Goal: Transaction & Acquisition: Purchase product/service

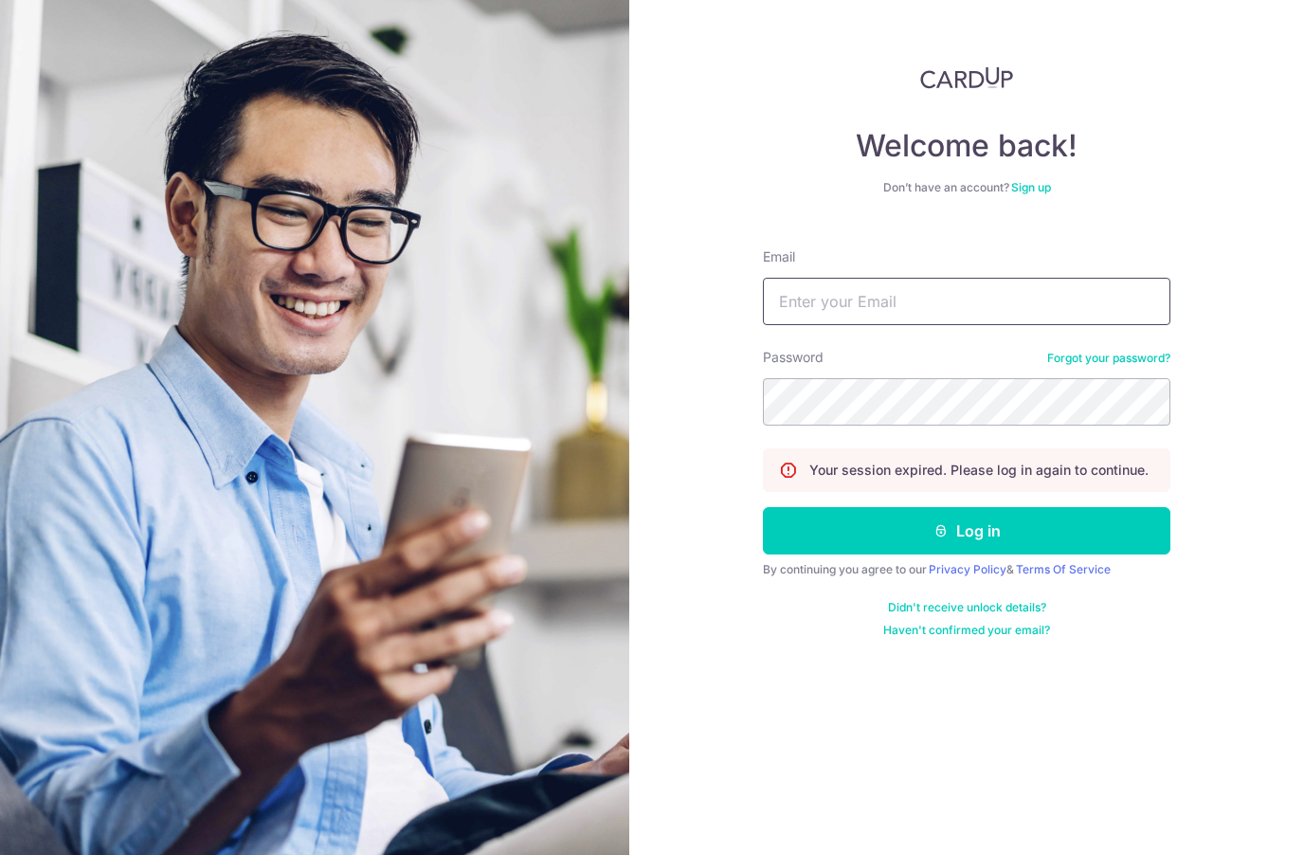
type input "[EMAIL_ADDRESS][DOMAIN_NAME]"
click at [967, 531] on button "Log in" at bounding box center [967, 530] width 408 height 47
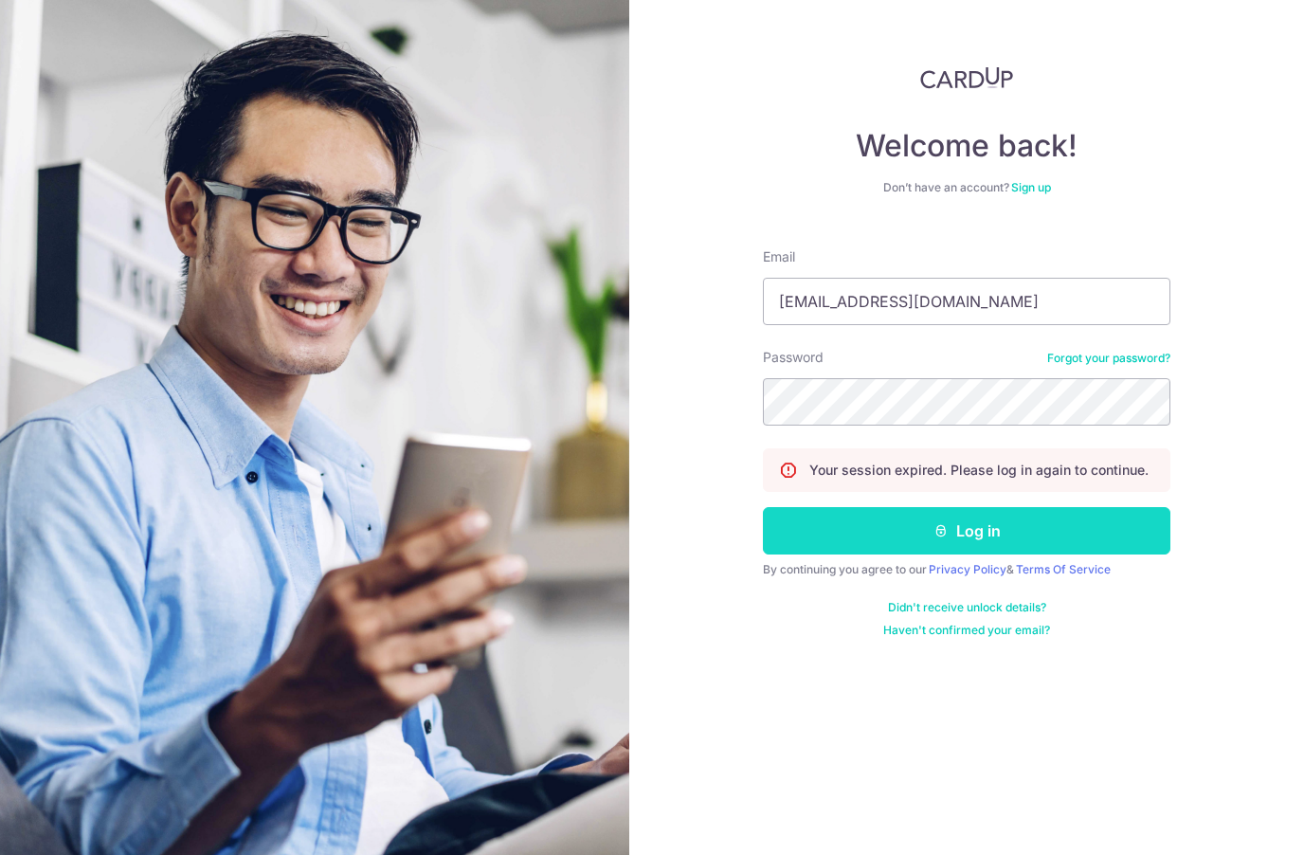
click at [1105, 530] on button "Log in" at bounding box center [967, 530] width 408 height 47
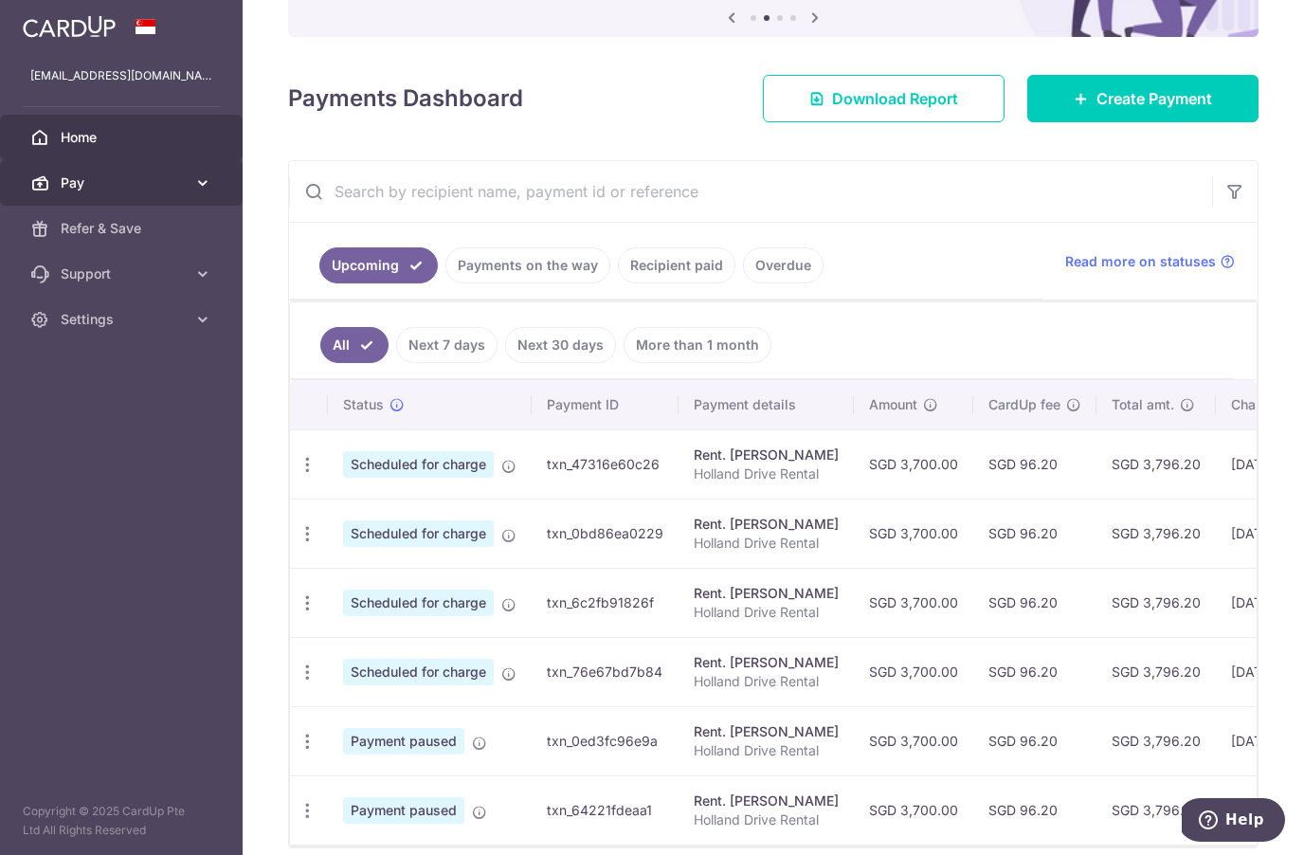
click at [75, 189] on span "Pay" at bounding box center [123, 182] width 125 height 19
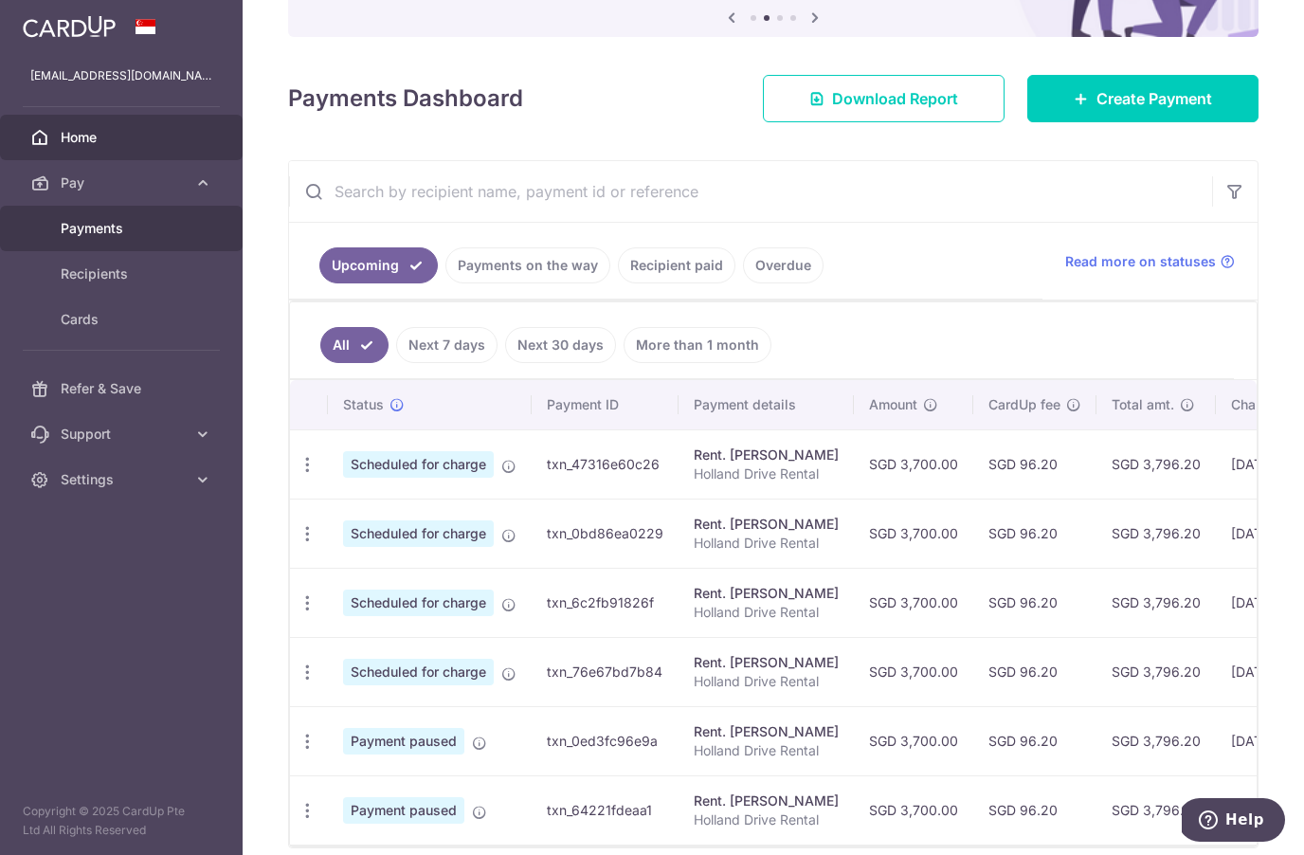
click at [79, 233] on span "Payments" at bounding box center [123, 228] width 125 height 19
